Goal: Transaction & Acquisition: Book appointment/travel/reservation

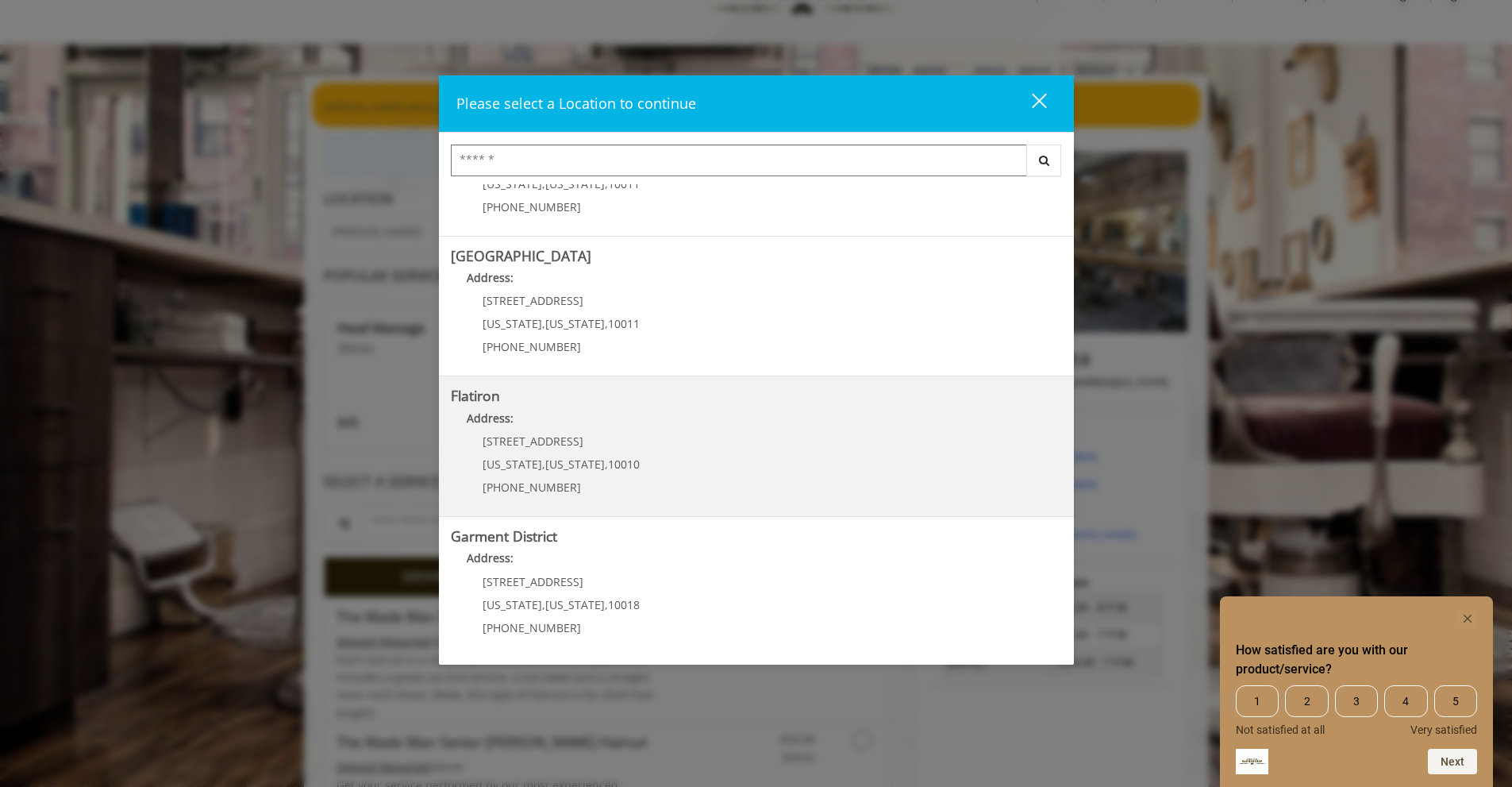
scroll to position [79, 0]
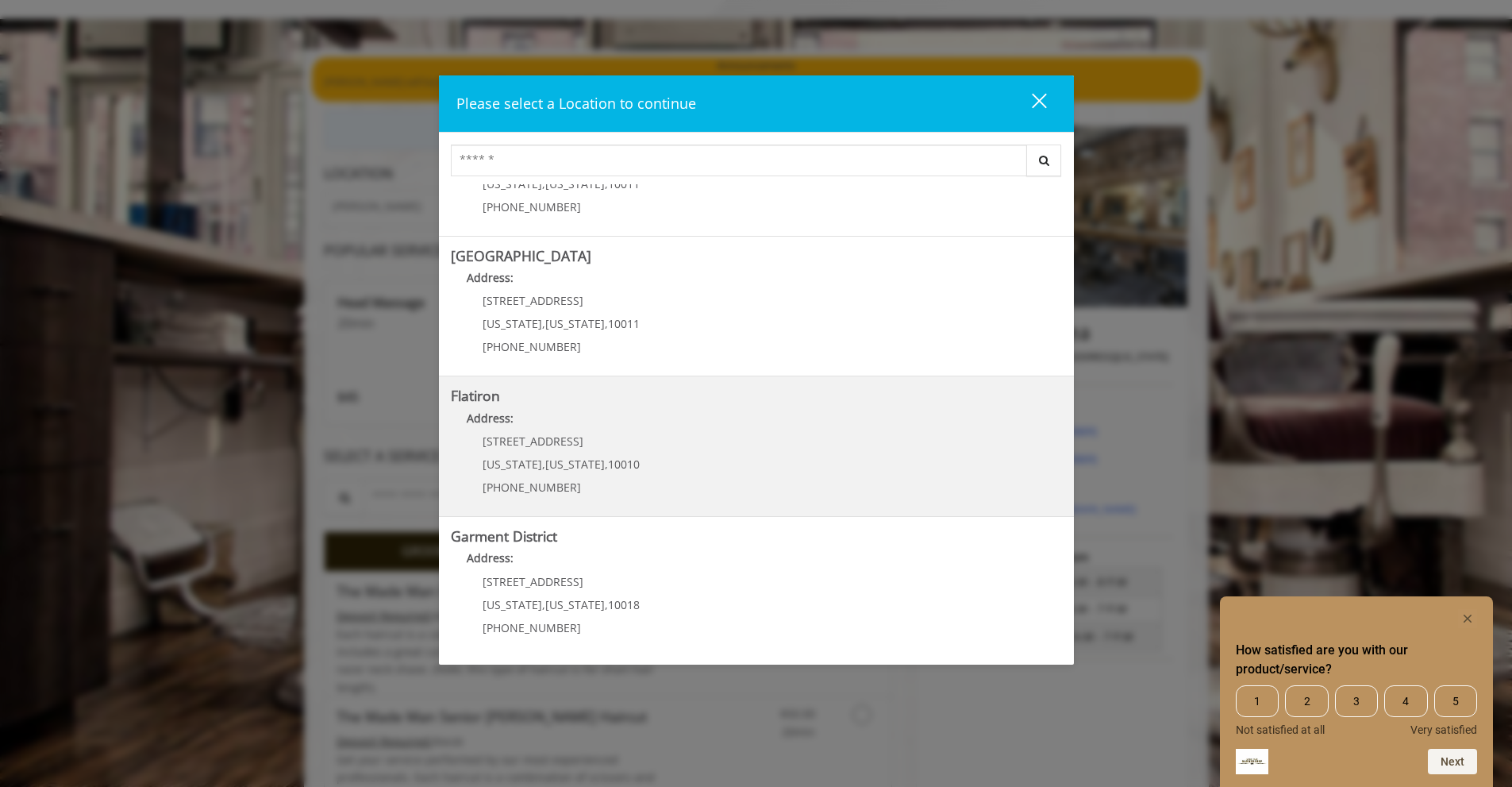
click at [642, 419] on "Address:" at bounding box center [757, 422] width 611 height 26
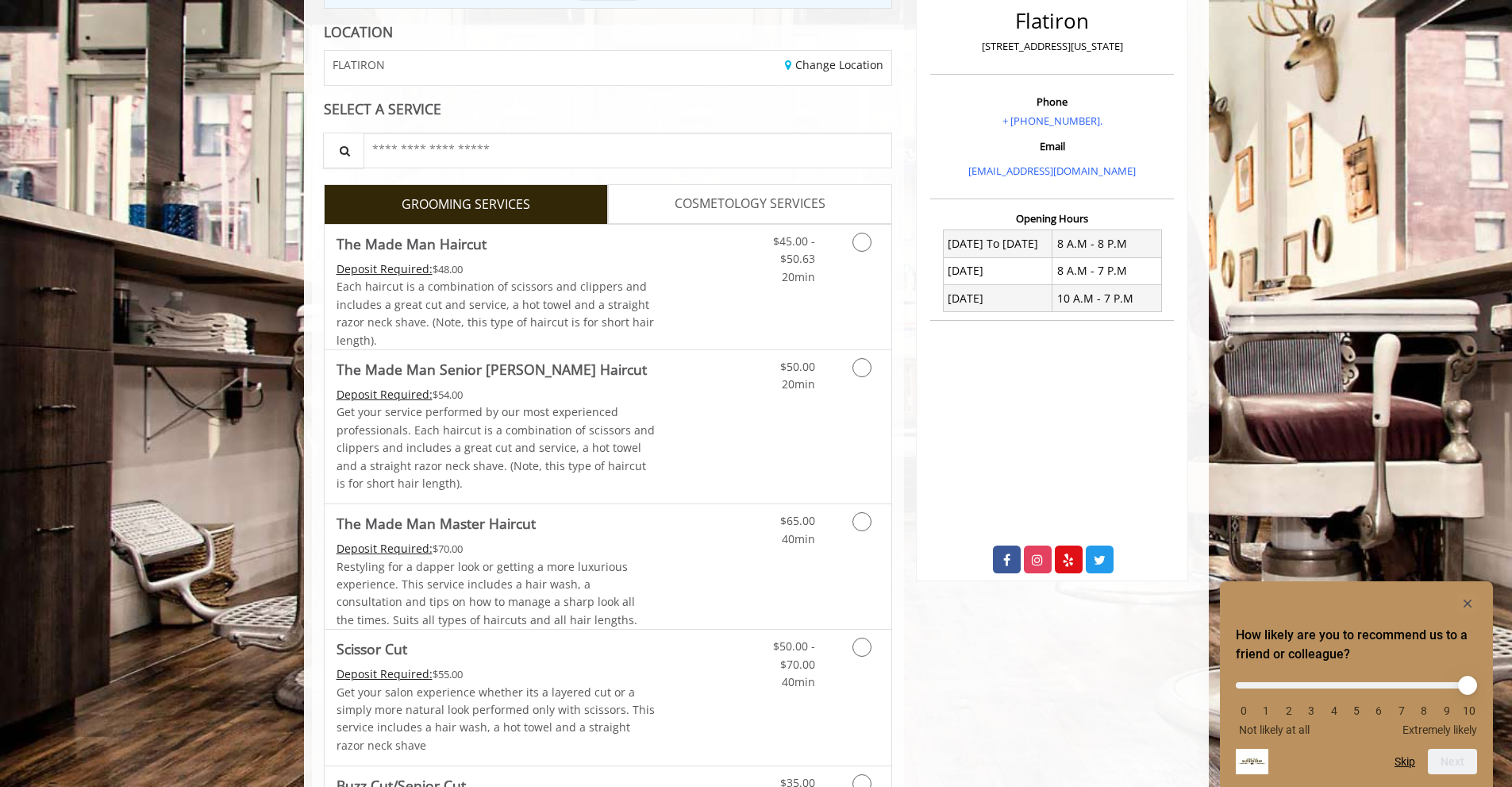
scroll to position [238, 0]
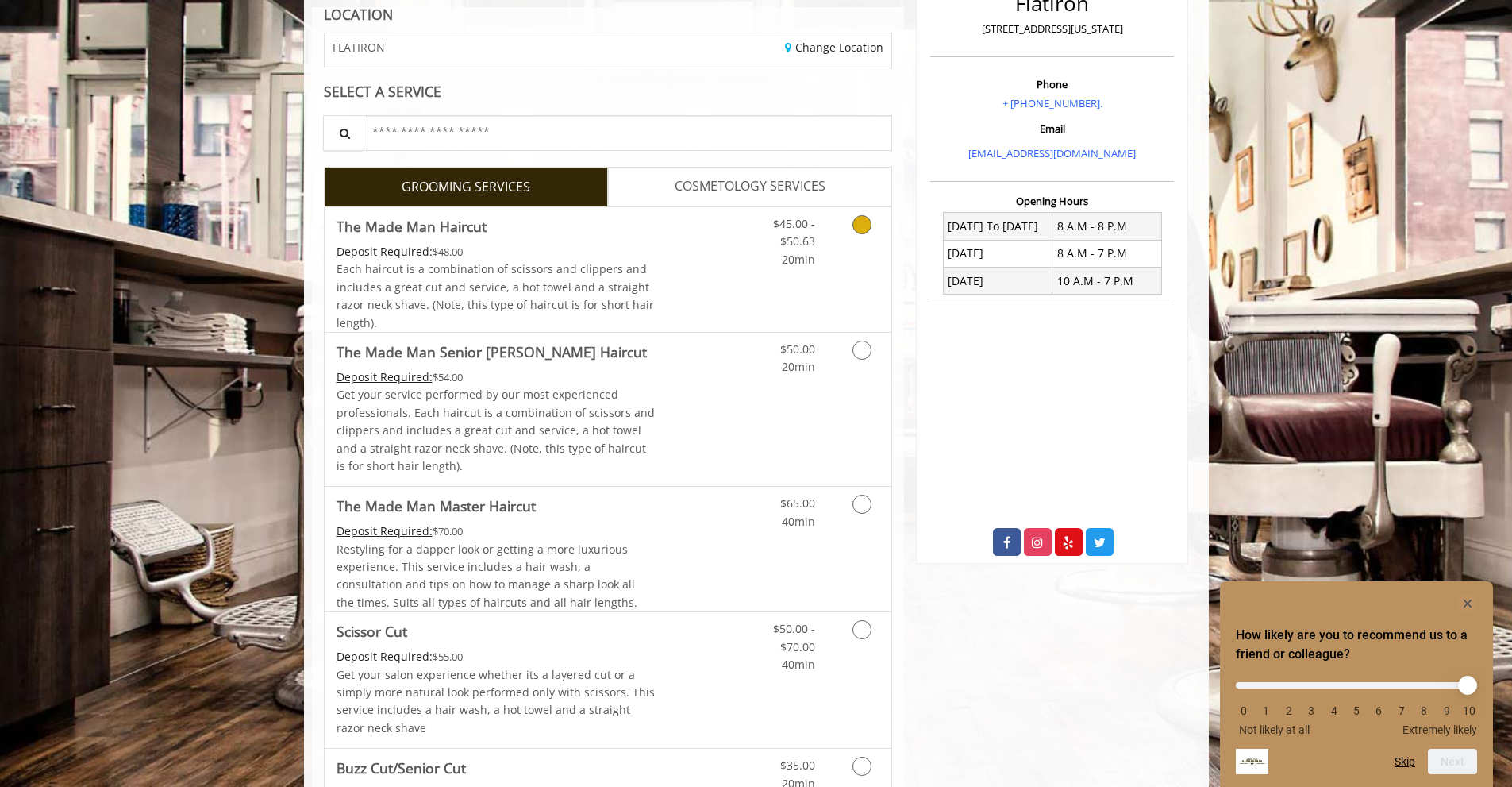
click at [758, 263] on link "$45.00 - $50.63 20min" at bounding box center [782, 237] width 66 height 61
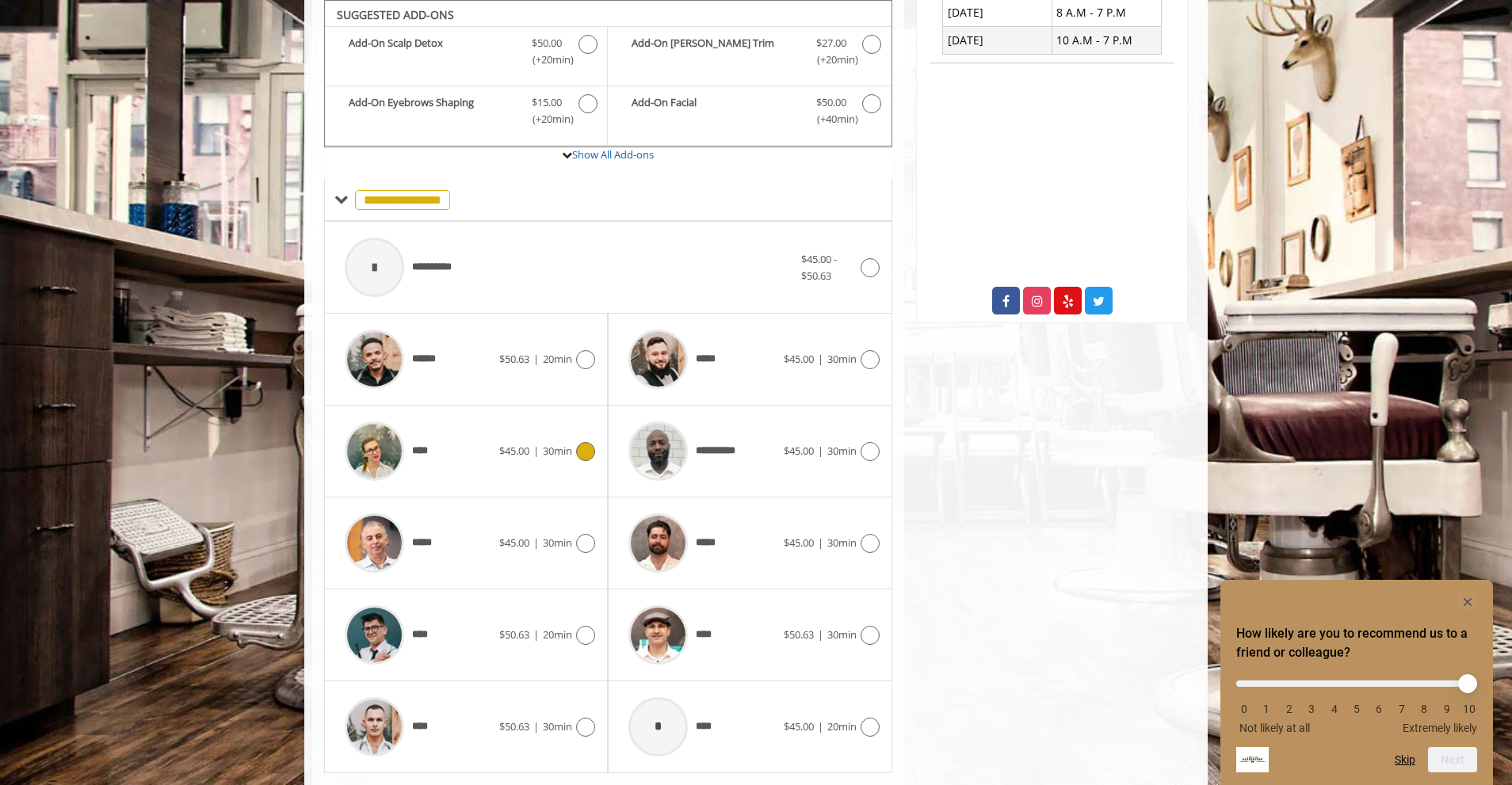
scroll to position [521, 0]
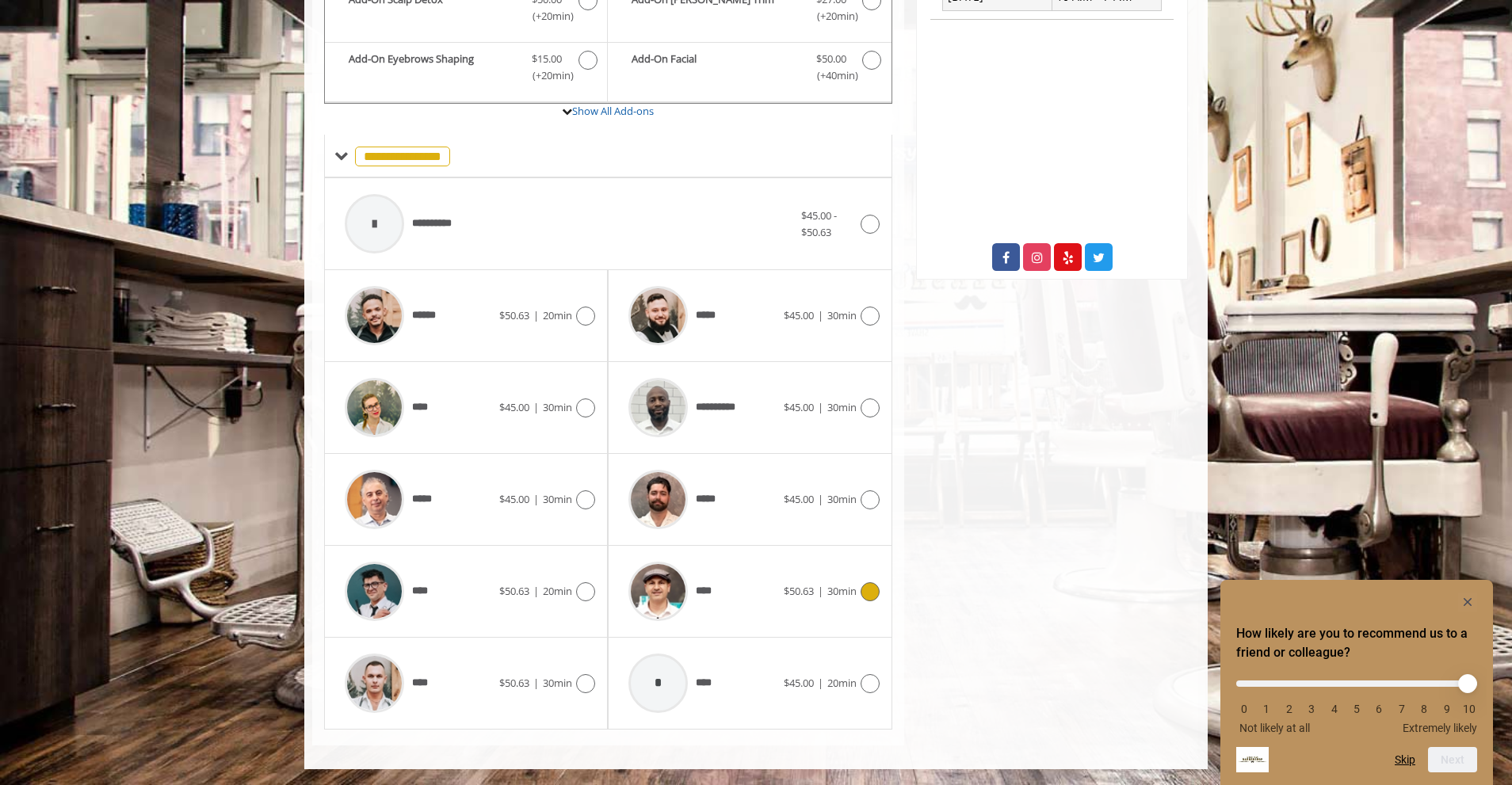
click at [741, 594] on div "****" at bounding box center [701, 592] width 163 height 76
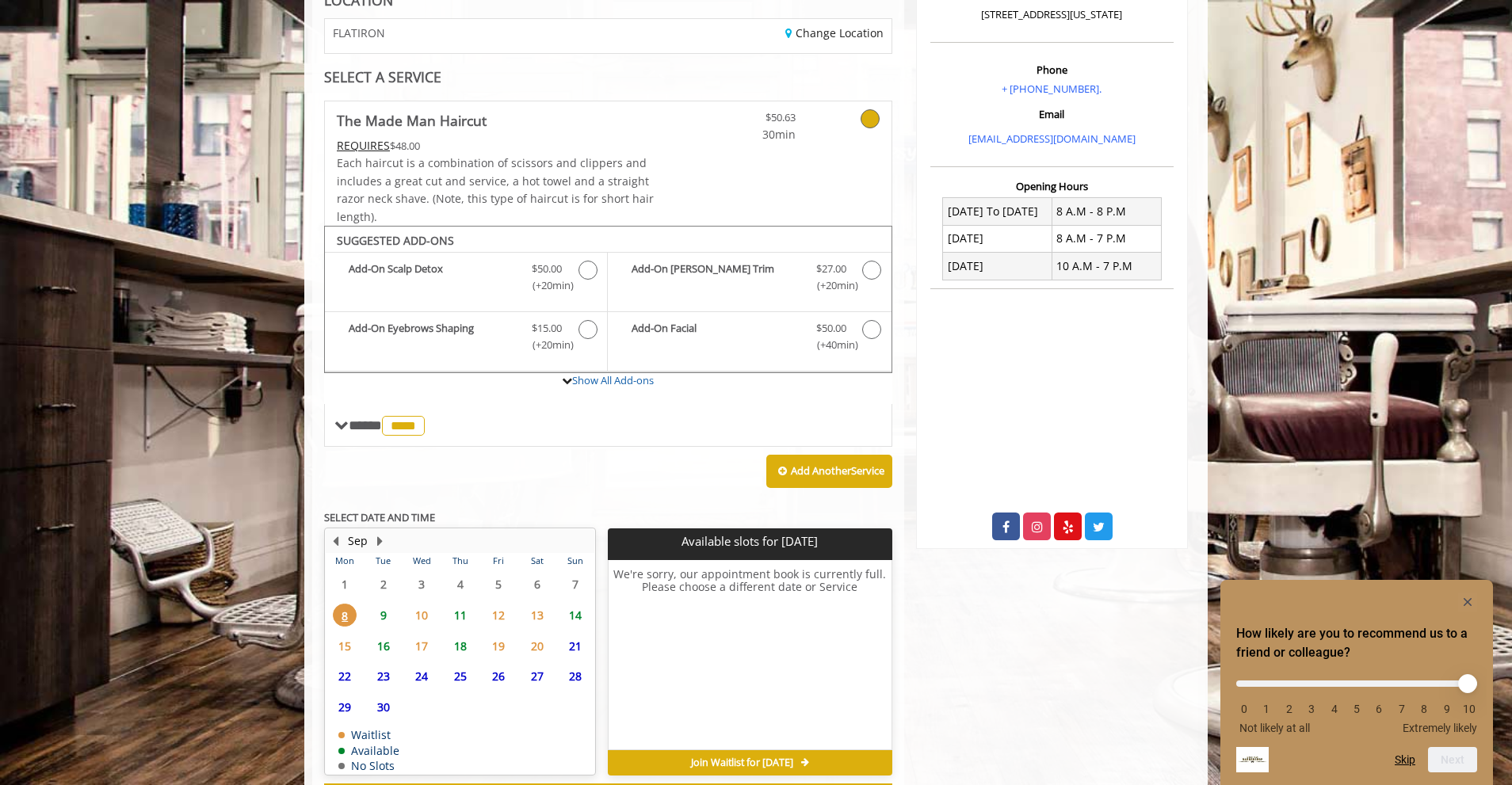
scroll to position [321, 0]
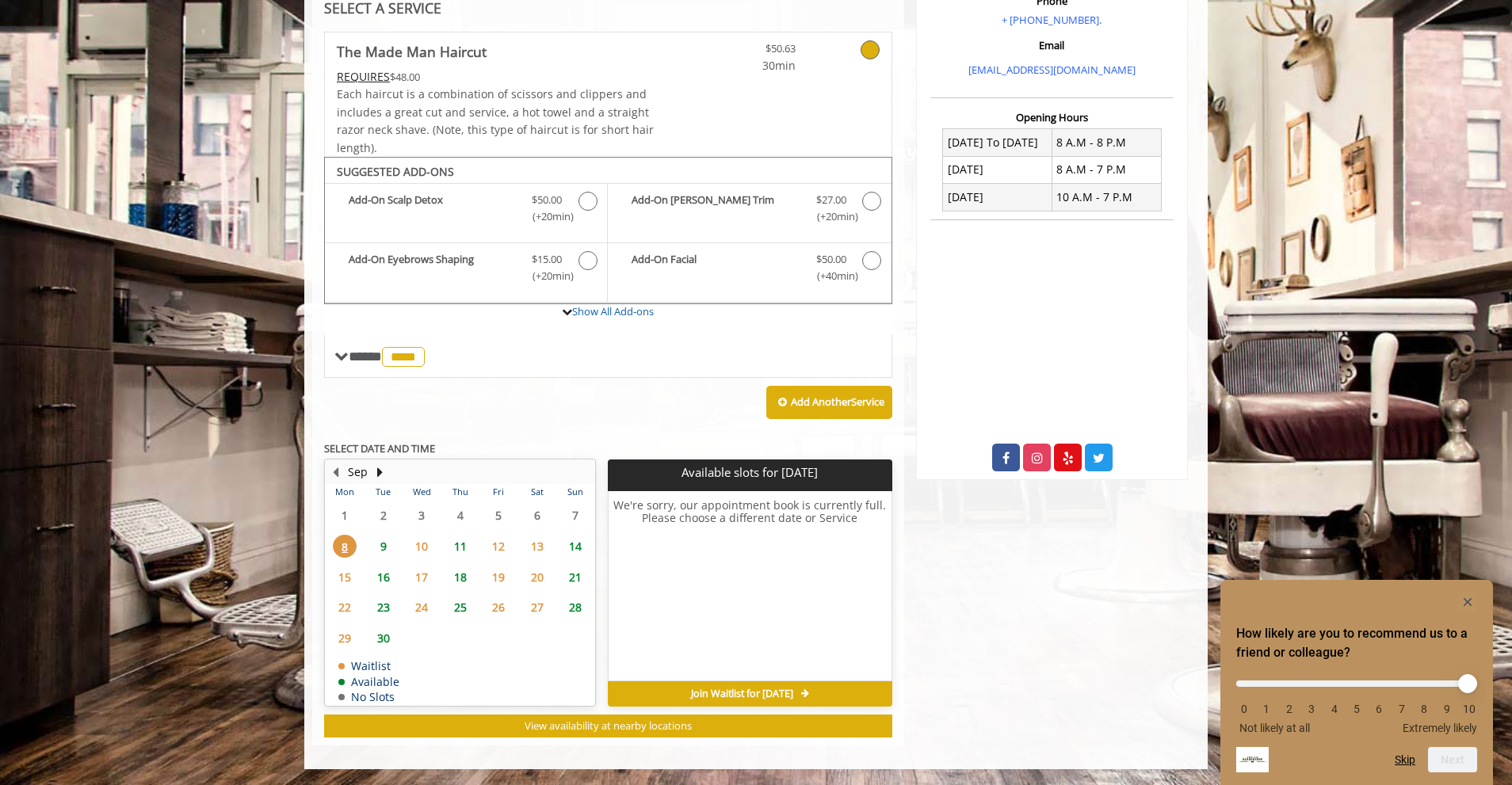
click at [421, 545] on span "10" at bounding box center [421, 546] width 24 height 23
click at [387, 544] on span "9" at bounding box center [383, 546] width 24 height 23
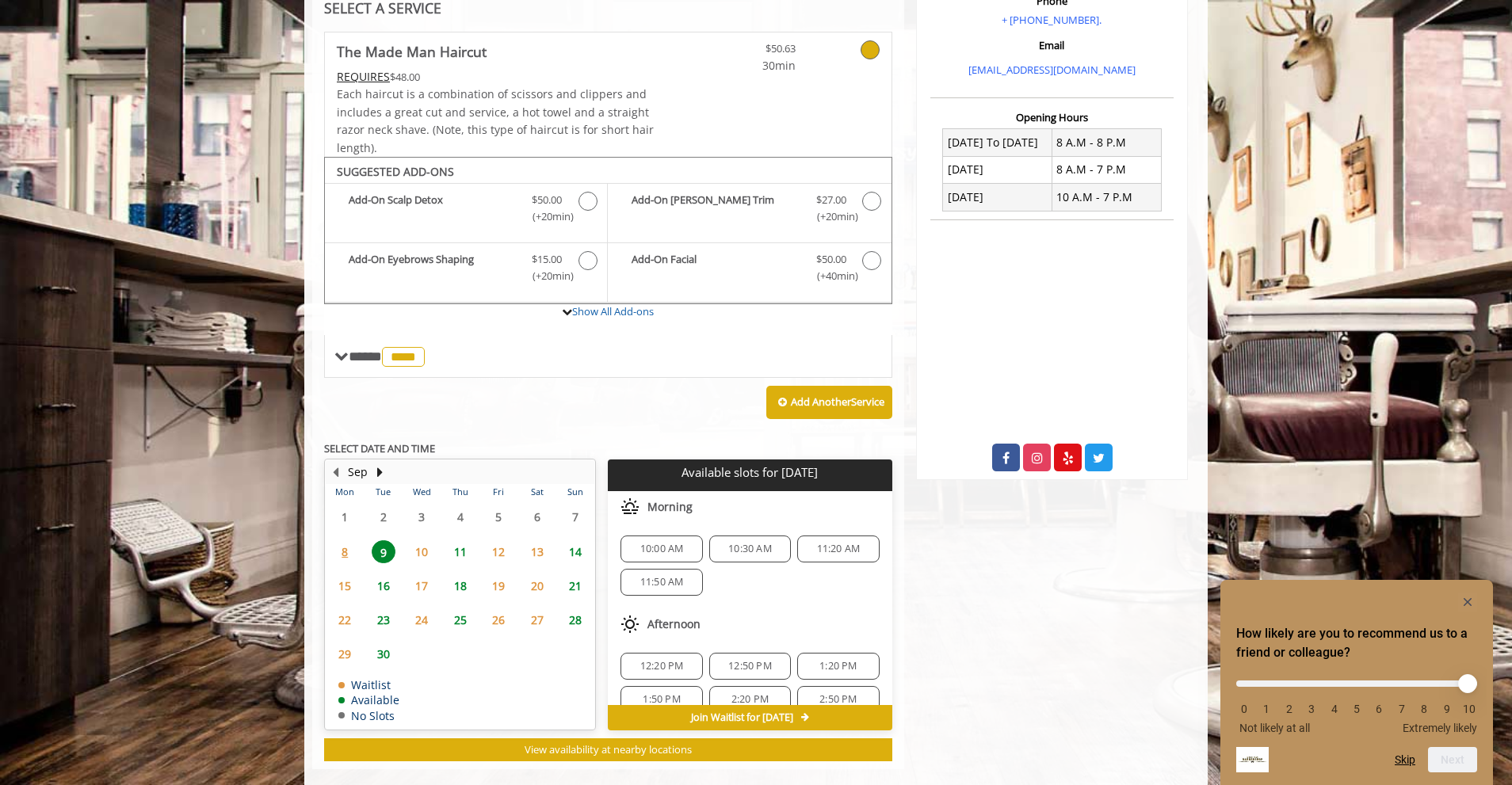
scroll to position [345, 0]
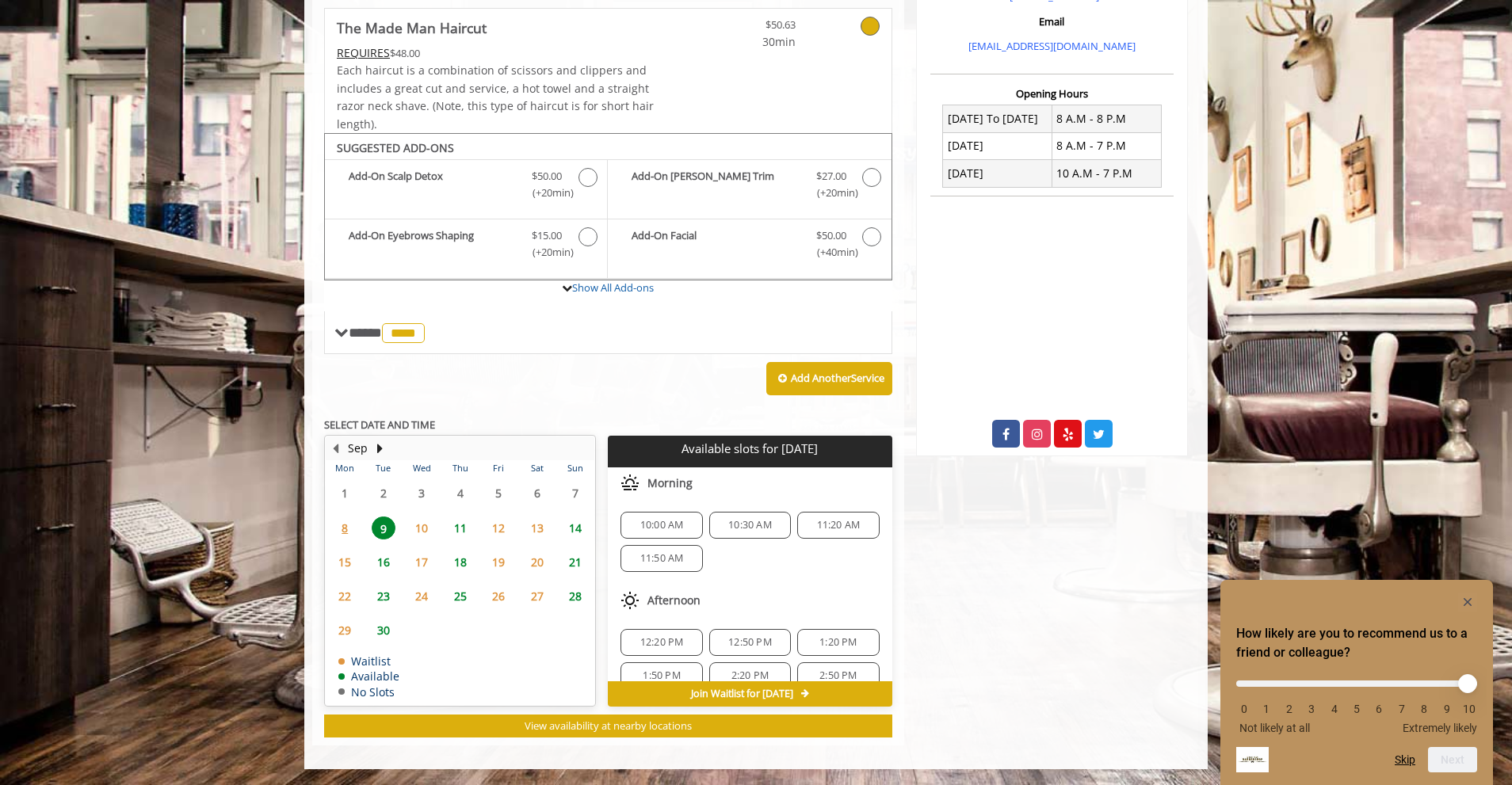
click at [412, 389] on div "Add Another Service" at bounding box center [608, 379] width 568 height 49
click at [382, 530] on span "9" at bounding box center [383, 527] width 24 height 23
click at [453, 532] on span "11" at bounding box center [460, 527] width 24 height 23
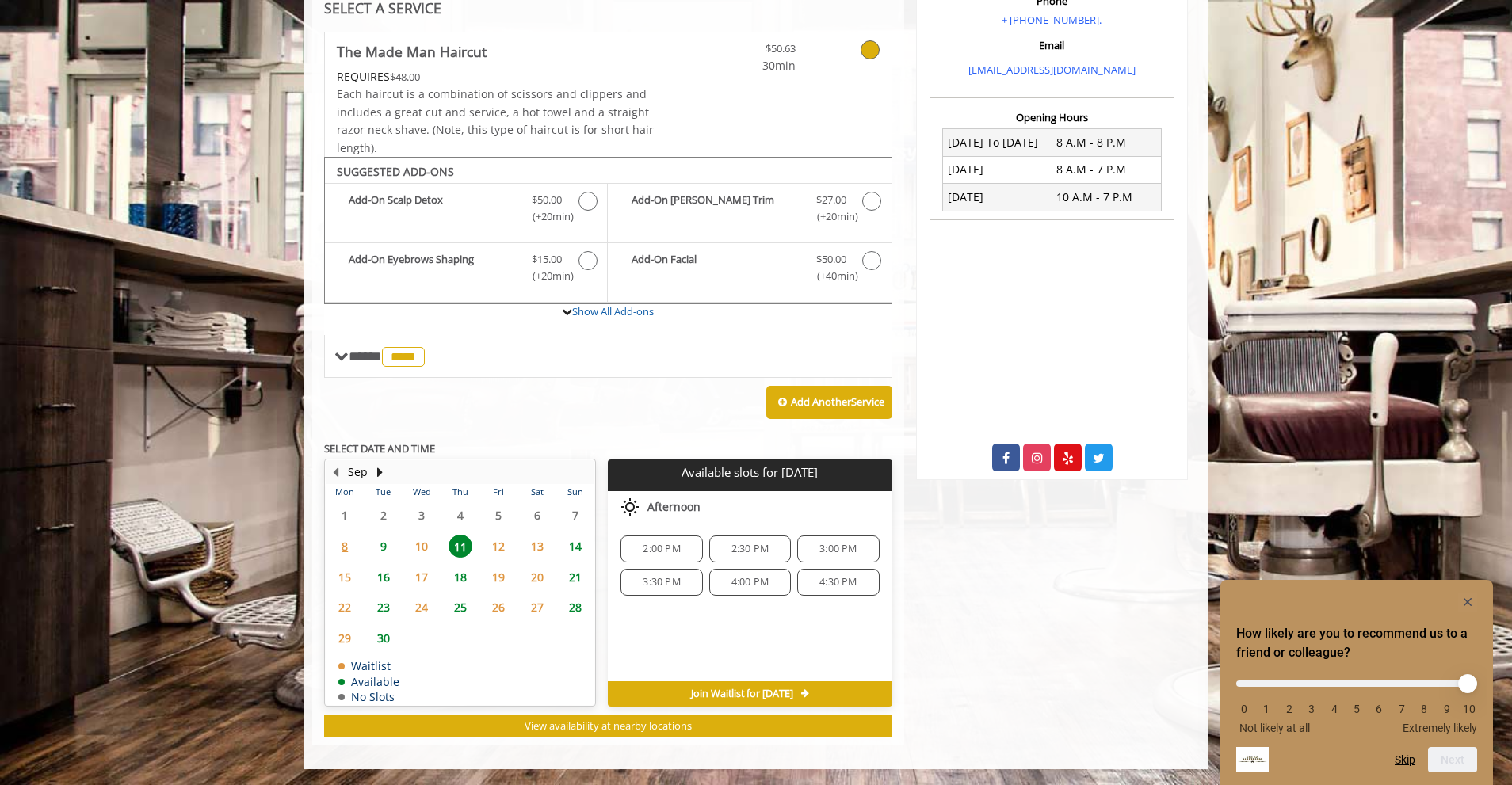
click at [539, 546] on span "13" at bounding box center [537, 546] width 24 height 23
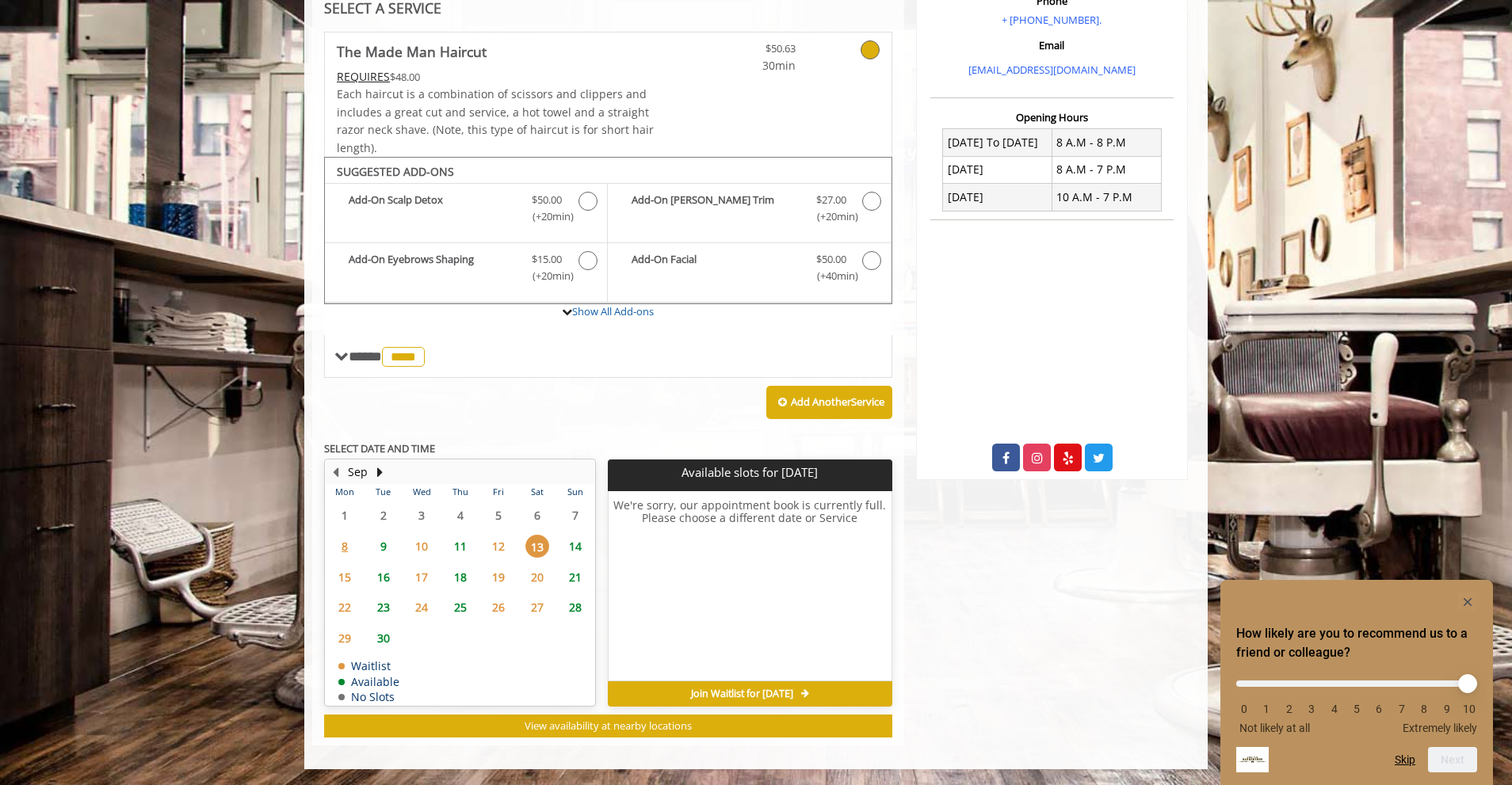
click at [575, 542] on span "14" at bounding box center [574, 546] width 24 height 23
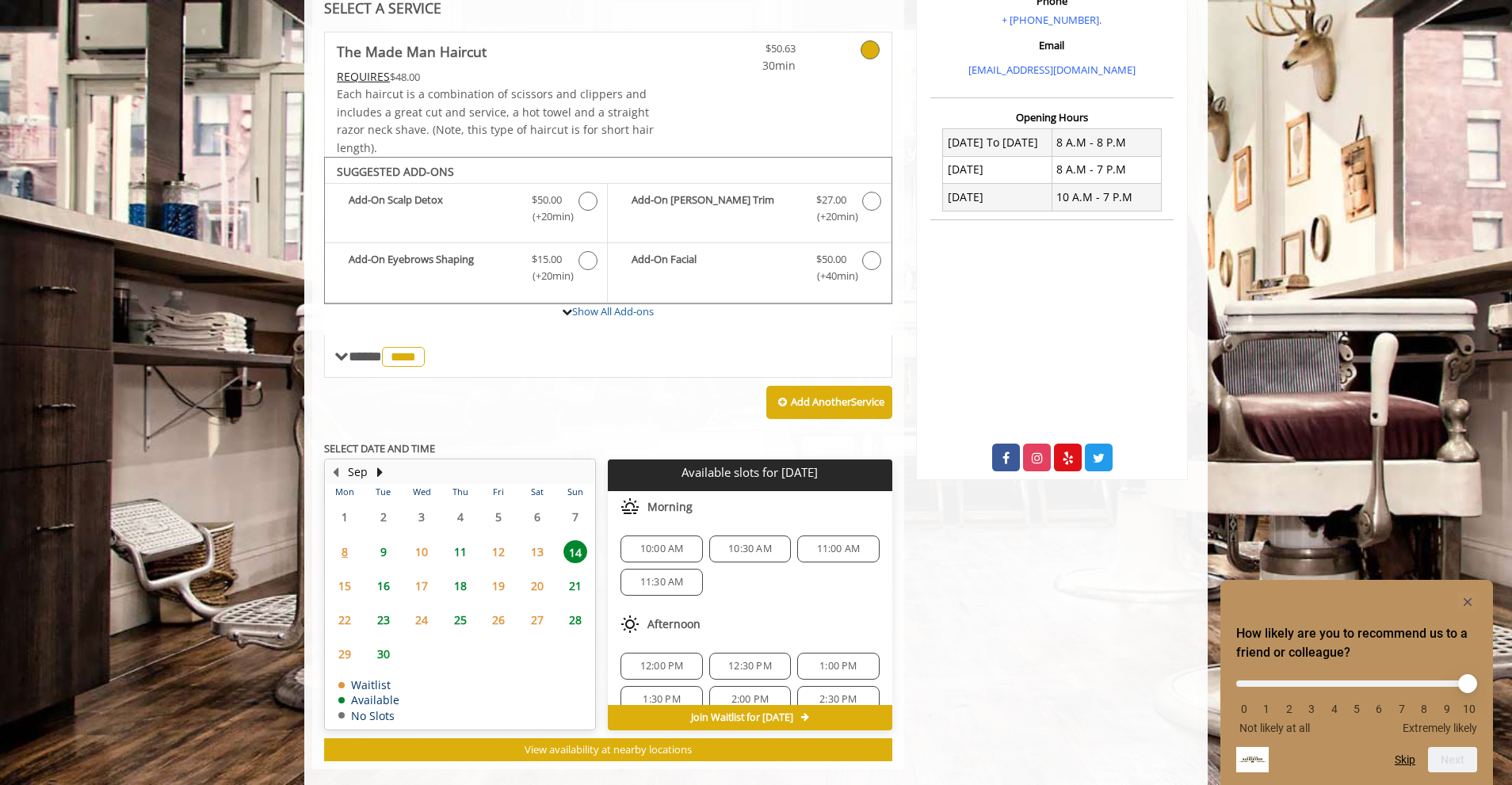
scroll to position [345, 0]
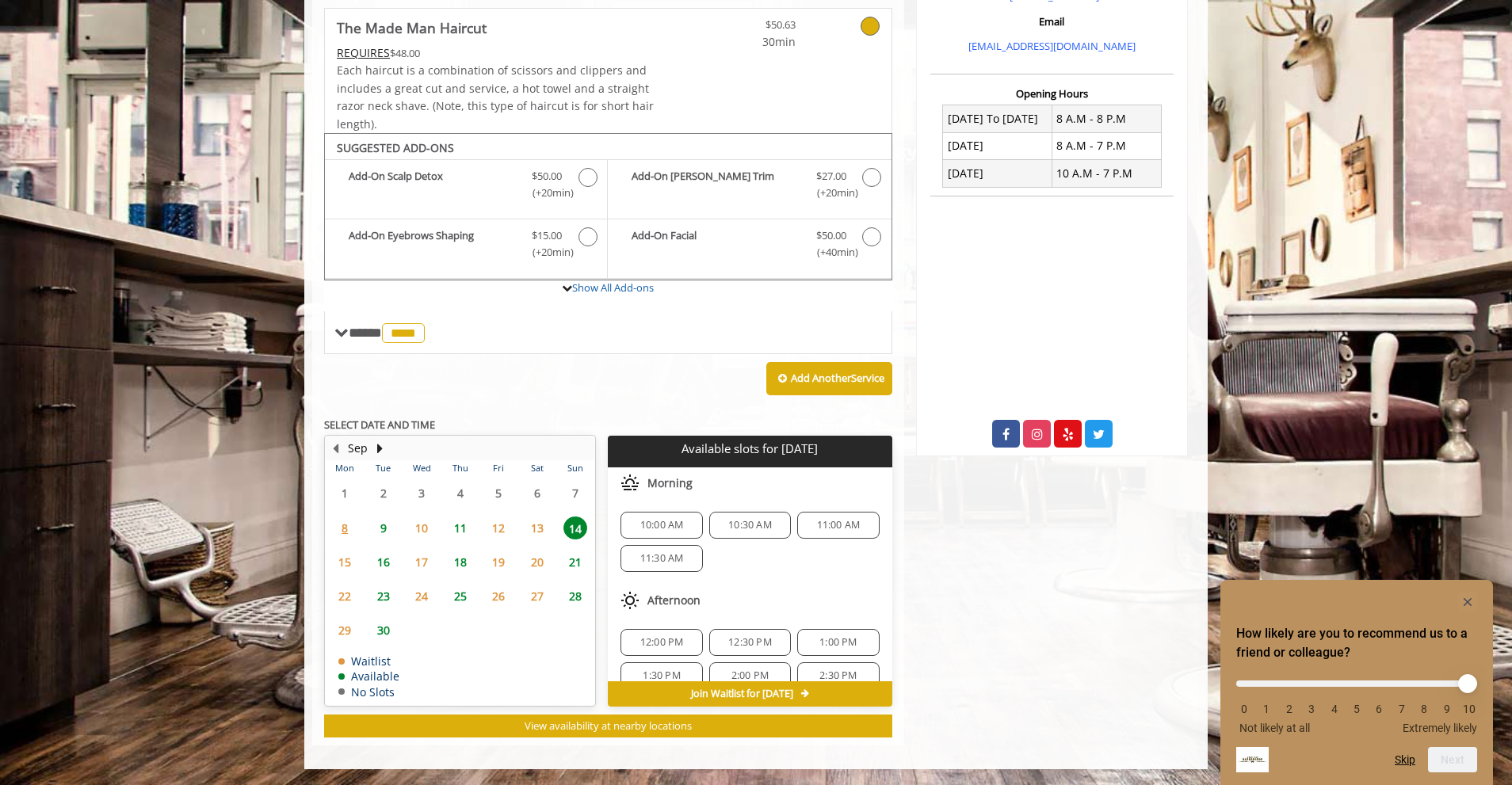
click at [456, 526] on span "11" at bounding box center [460, 527] width 24 height 23
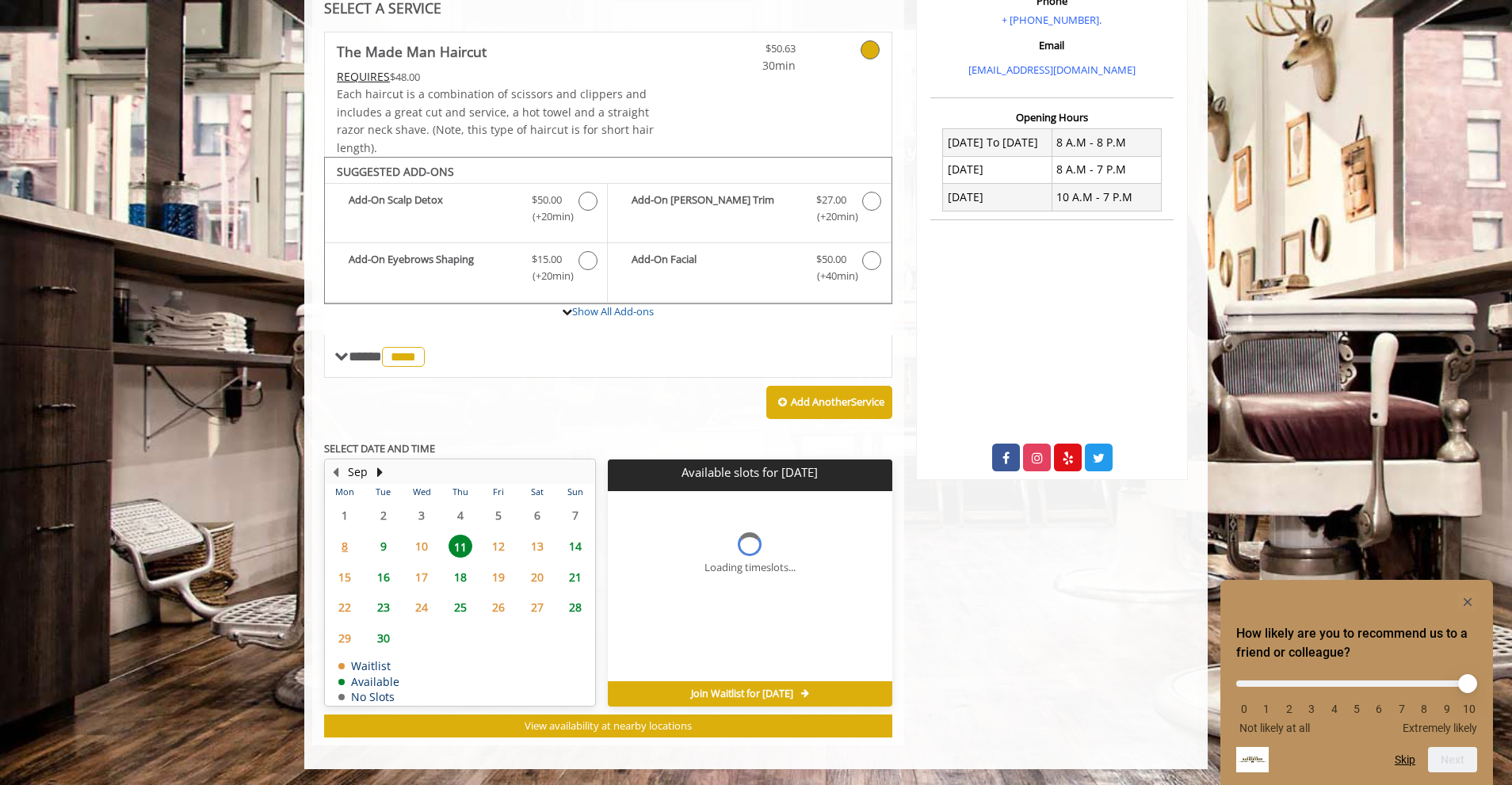
scroll to position [321, 0]
click at [583, 546] on span "14" at bounding box center [574, 546] width 24 height 23
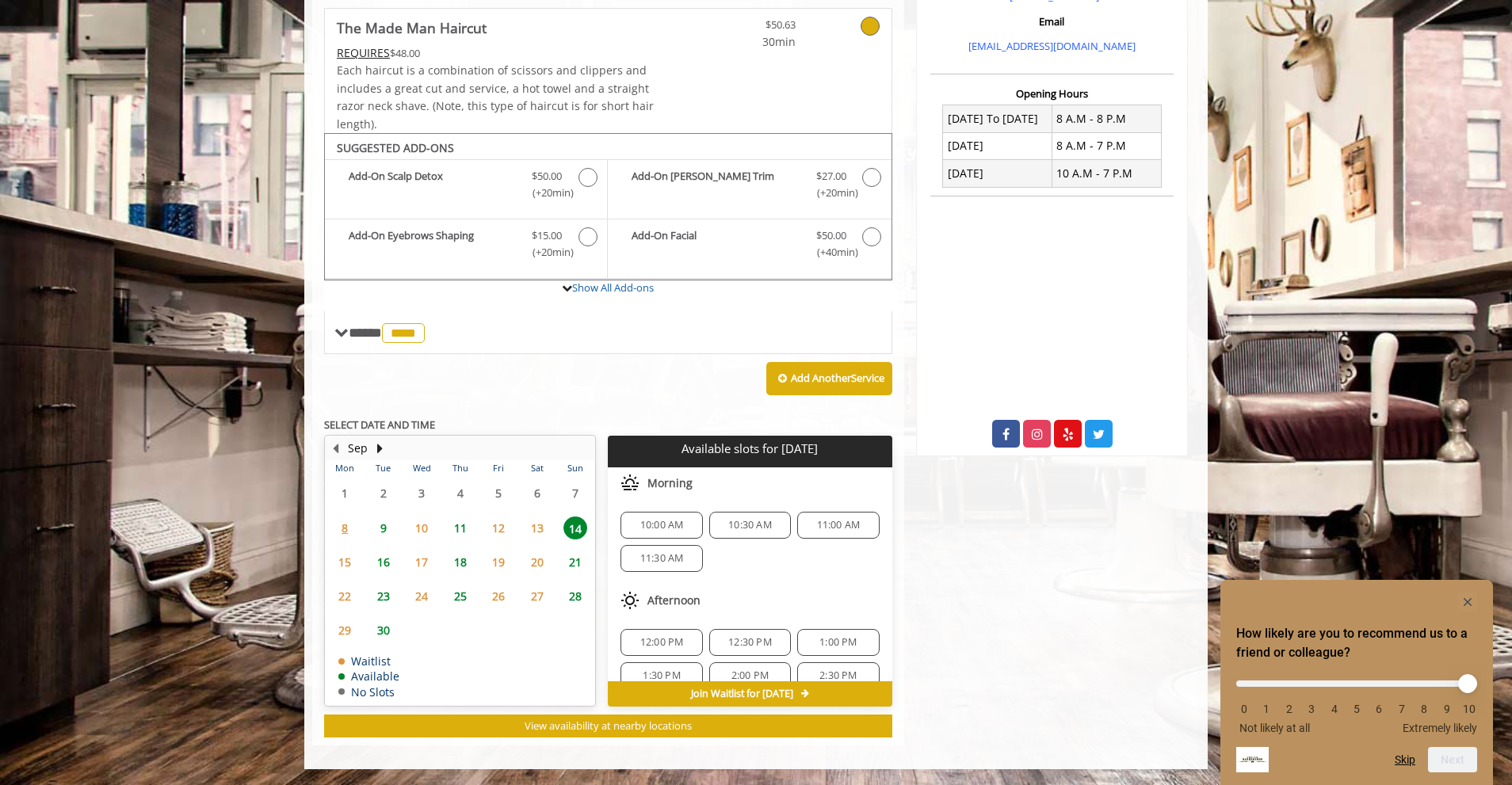
click at [662, 524] on span "10:00 AM" at bounding box center [662, 525] width 44 height 12
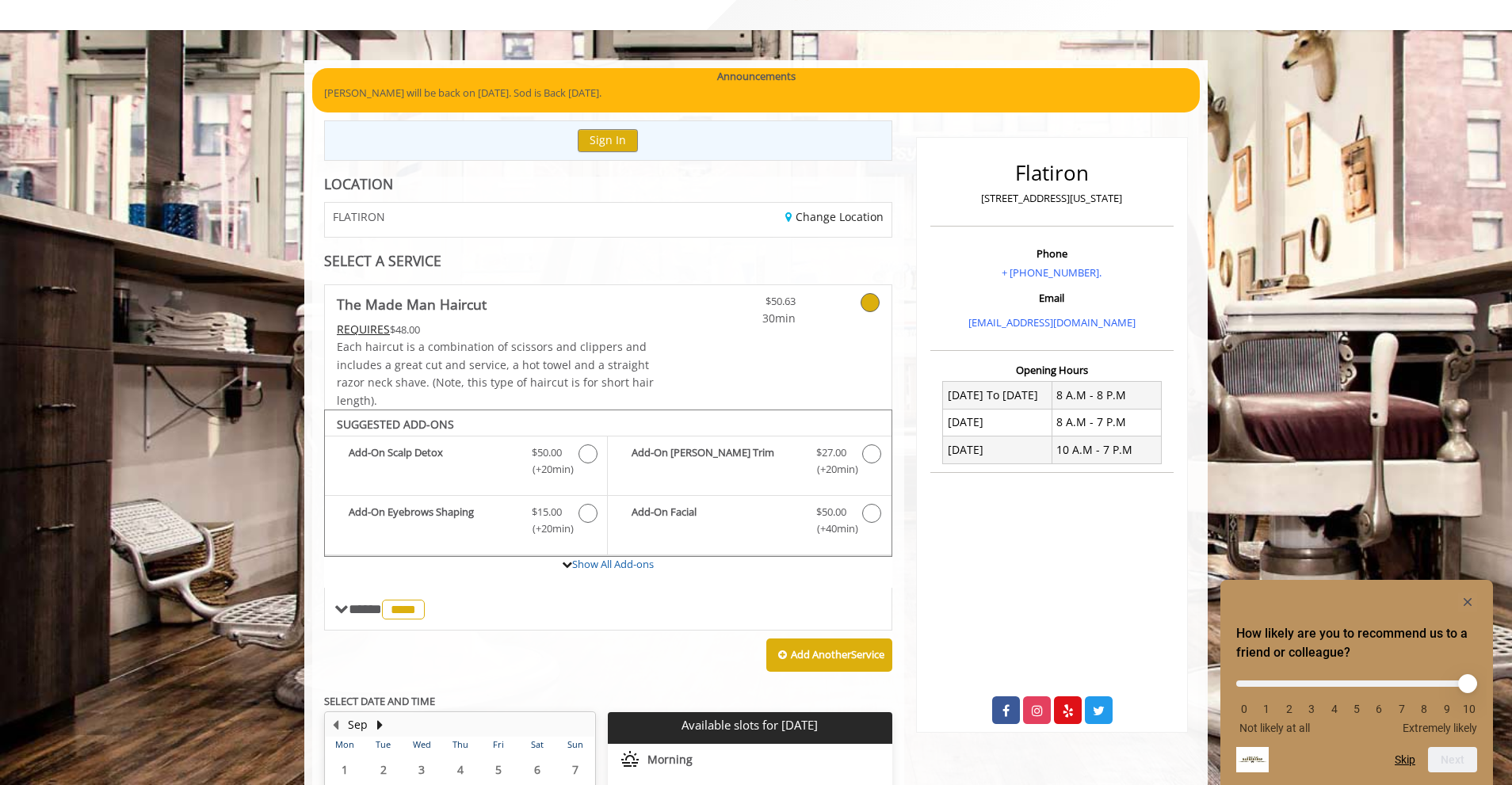
scroll to position [0, 0]
